Goal: Use online tool/utility: Utilize a website feature to perform a specific function

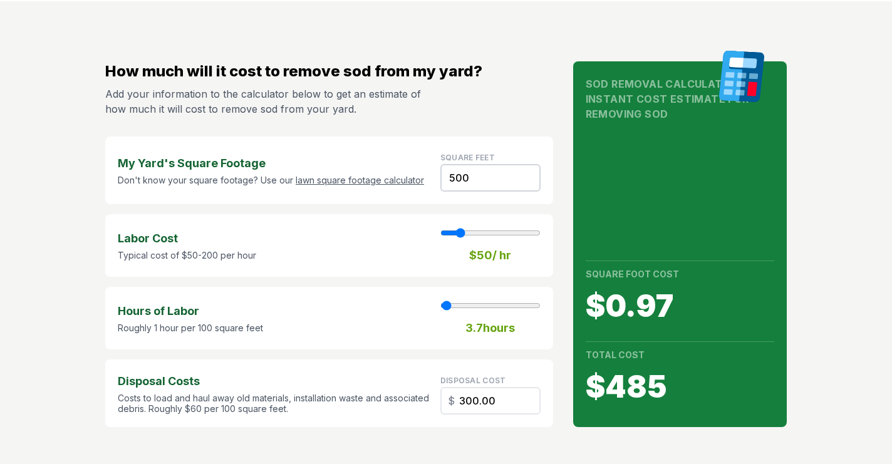
scroll to position [54, 0]
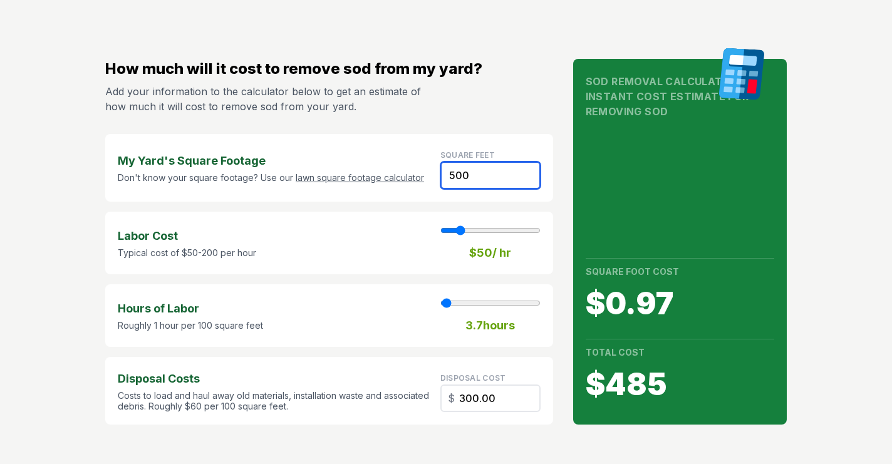
click at [469, 177] on input "500" at bounding box center [490, 176] width 100 height 28
type input "50"
type input "1"
type input "30.00"
type input "5"
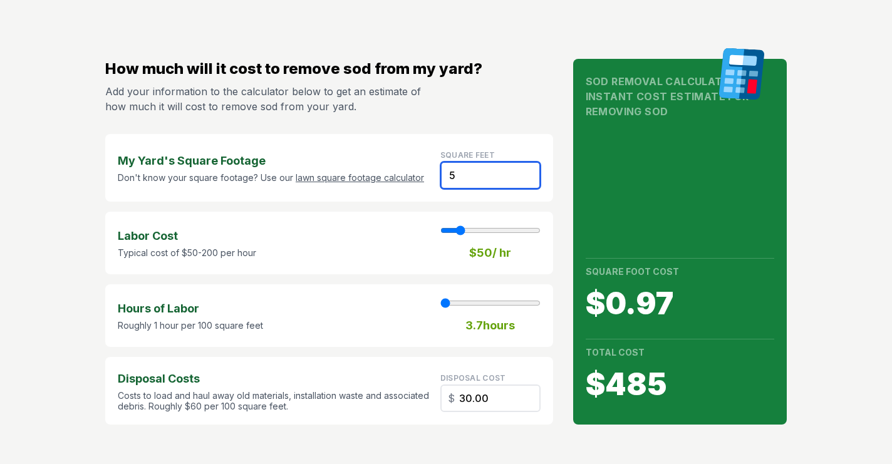
type input "3.00"
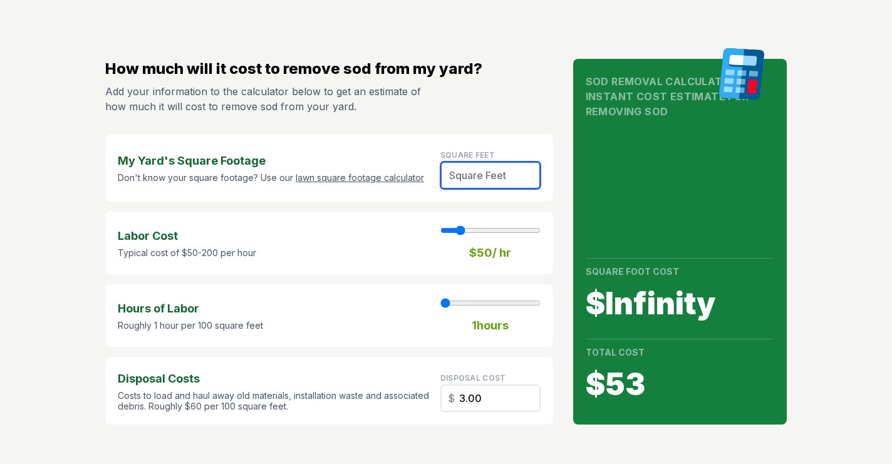
type input "1"
type input "0.60"
type input "15"
type input "9.00"
type input "150"
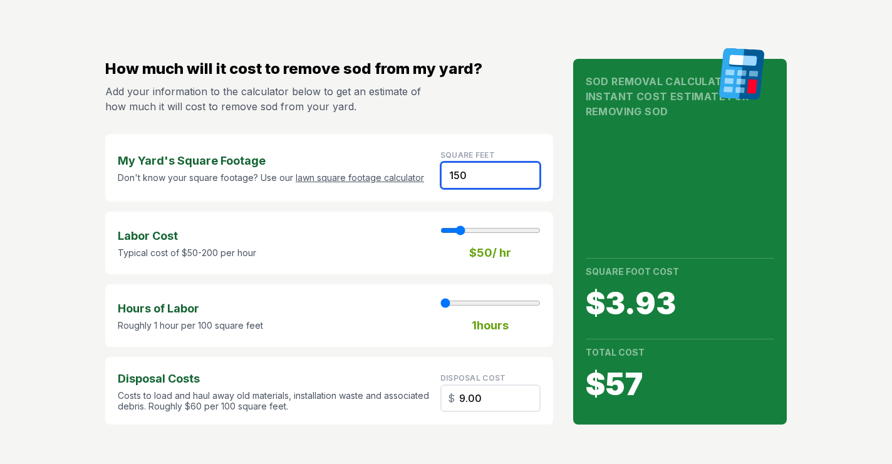
type input "1"
type input "90.00"
type input "150"
type input "60"
type input "1"
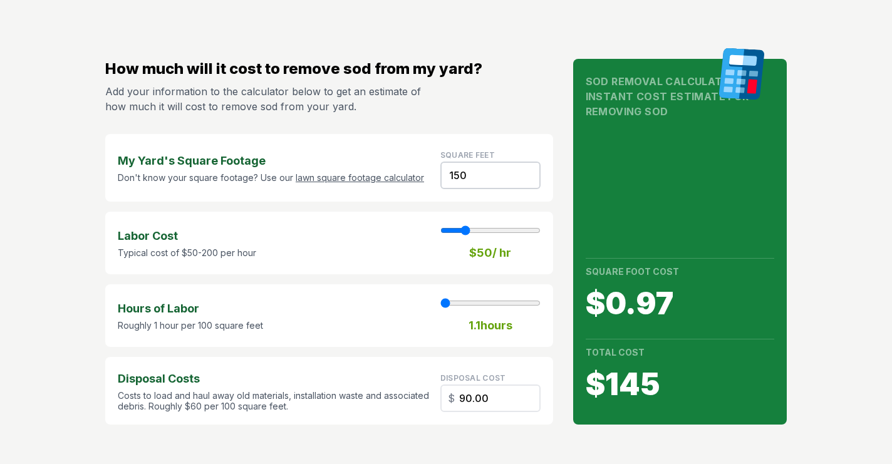
type input "70"
type input "1"
type input "80"
type input "1"
type input "90"
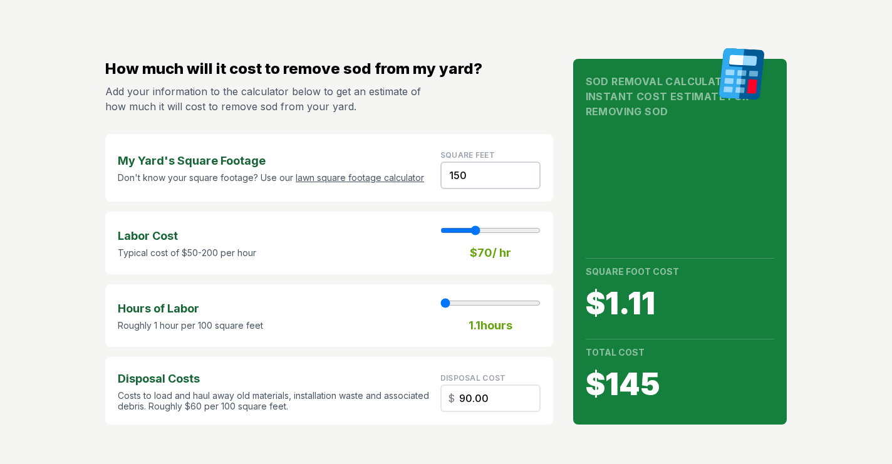
type input "1"
type input "100"
type input "1"
type input "110"
type input "1"
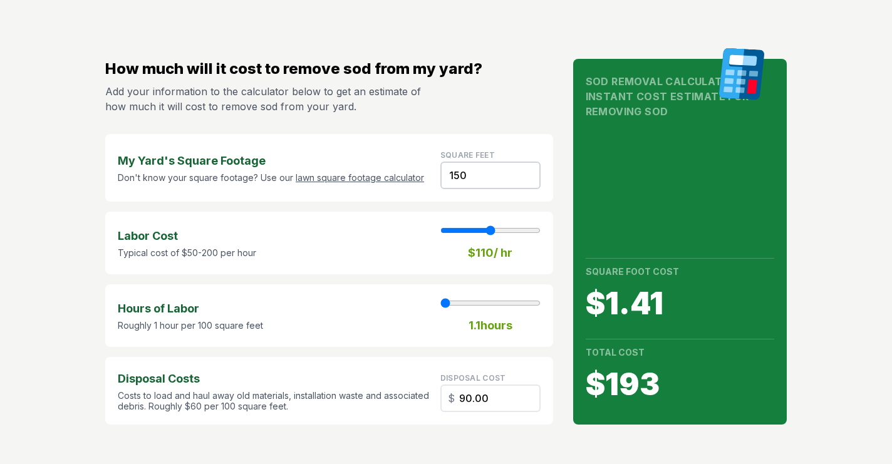
type input "100"
type input "1"
drag, startPoint x: 462, startPoint y: 230, endPoint x: 487, endPoint y: 227, distance: 25.9
type input "100"
click at [487, 227] on input "range" at bounding box center [490, 231] width 100 height 10
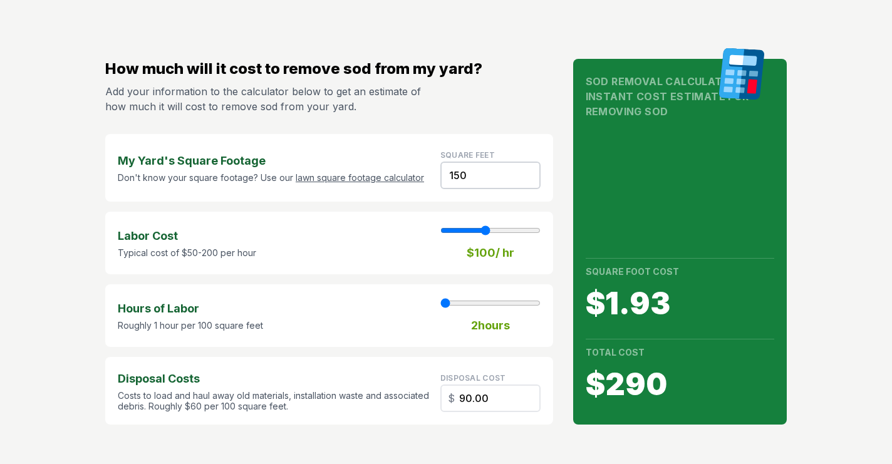
type input "2"
click at [446, 301] on input "range" at bounding box center [490, 303] width 100 height 10
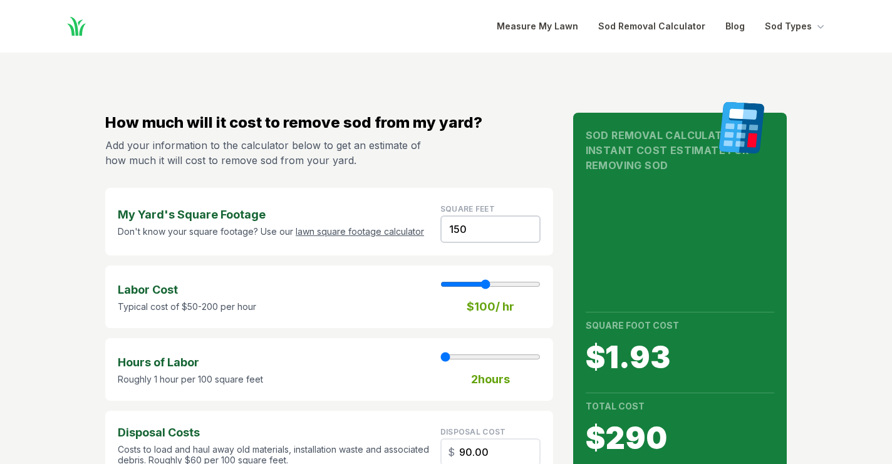
scroll to position [0, 0]
